Goal: Information Seeking & Learning: Learn about a topic

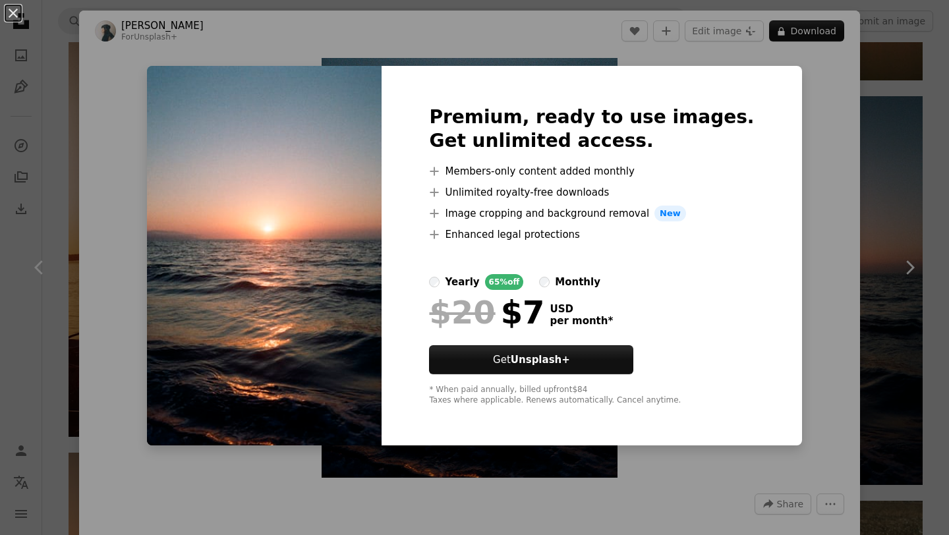
scroll to position [273, 0]
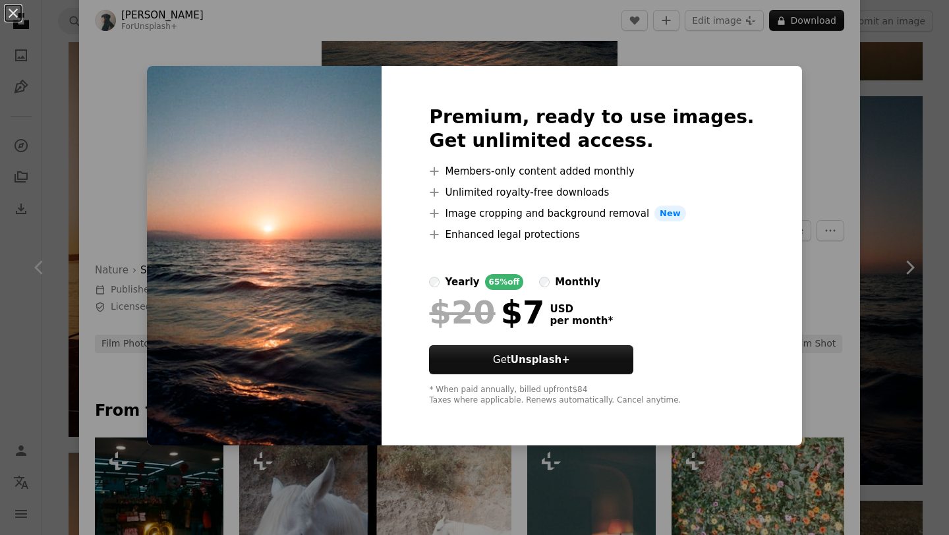
click at [57, 68] on div "An X shape Premium, ready to use images. Get unlimited access. A plus sign Memb…" at bounding box center [474, 267] width 949 height 535
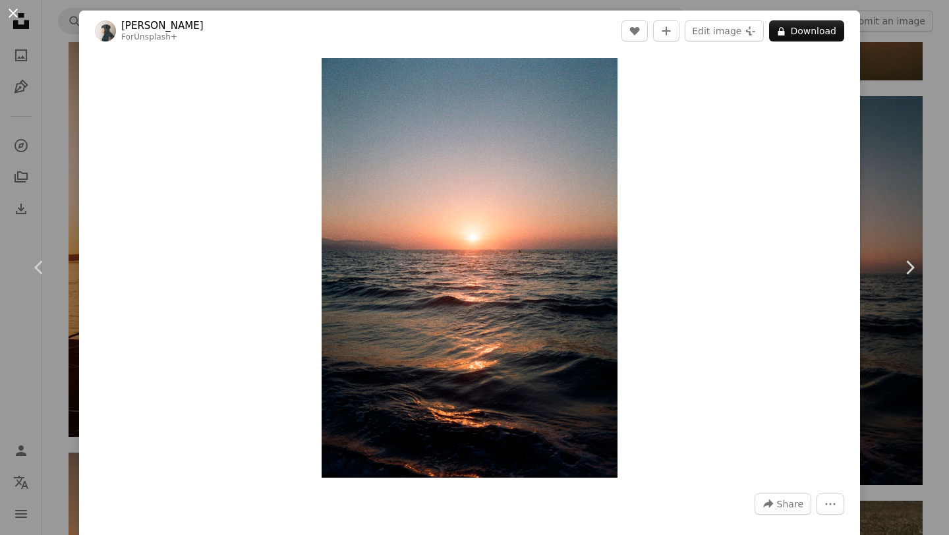
click at [12, 13] on button "An X shape" at bounding box center [13, 13] width 16 height 16
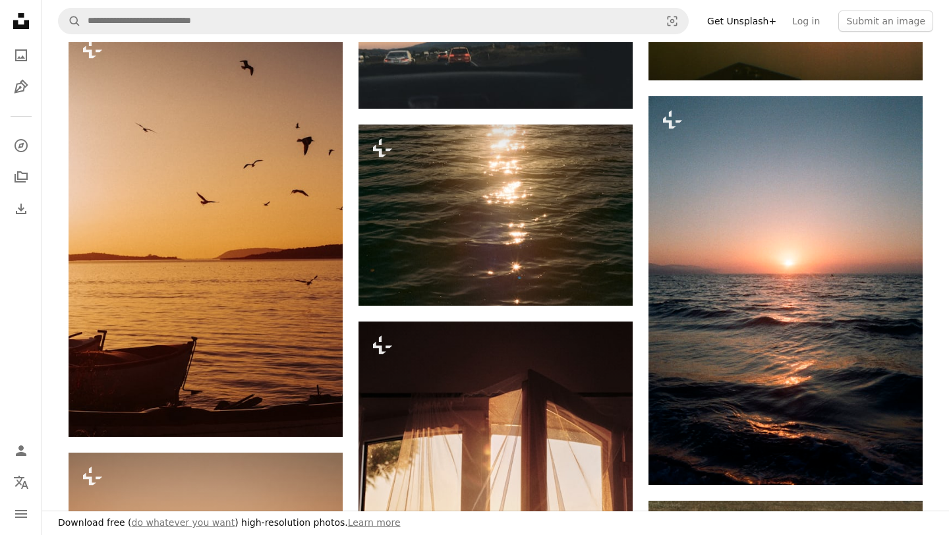
click at [21, 24] on icon at bounding box center [21, 21] width 16 height 16
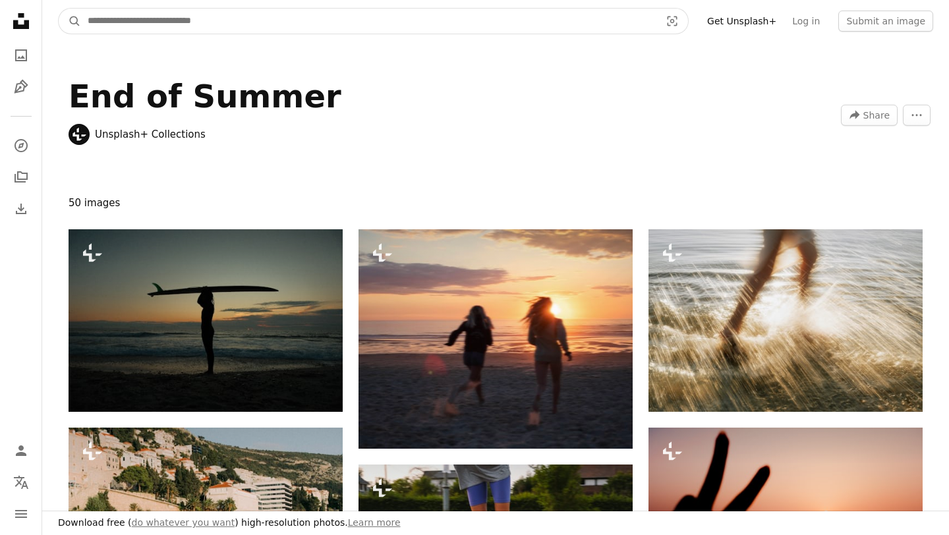
click at [285, 22] on input "Find visuals sitewide" at bounding box center [368, 21] width 575 height 25
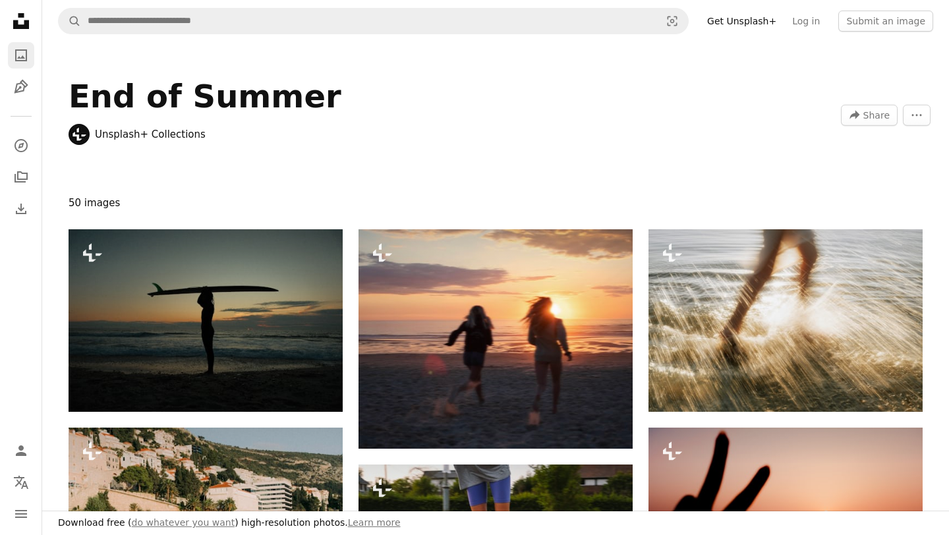
click at [22, 56] on icon "A photo" at bounding box center [21, 55] width 16 height 16
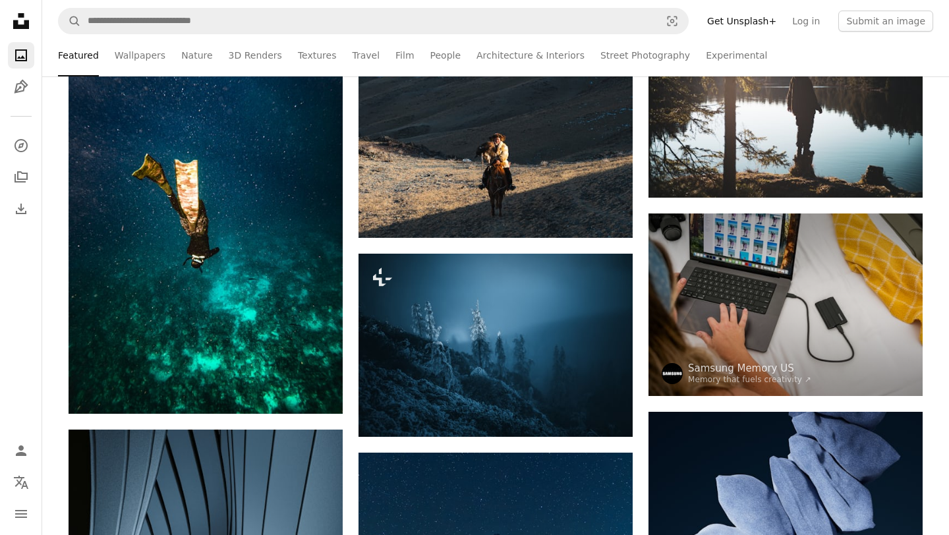
scroll to position [9726, 0]
